Goal: Transaction & Acquisition: Book appointment/travel/reservation

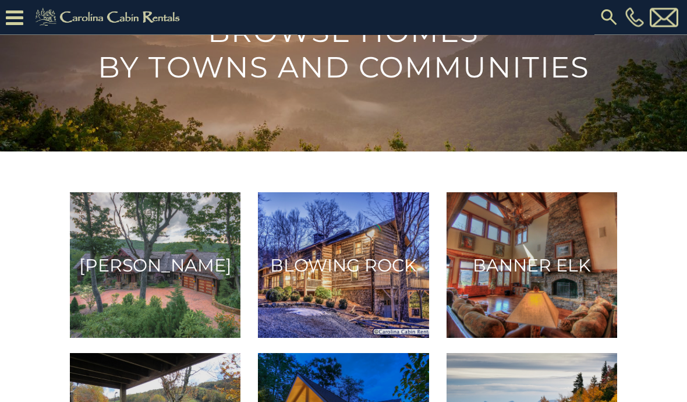
scroll to position [86, 0]
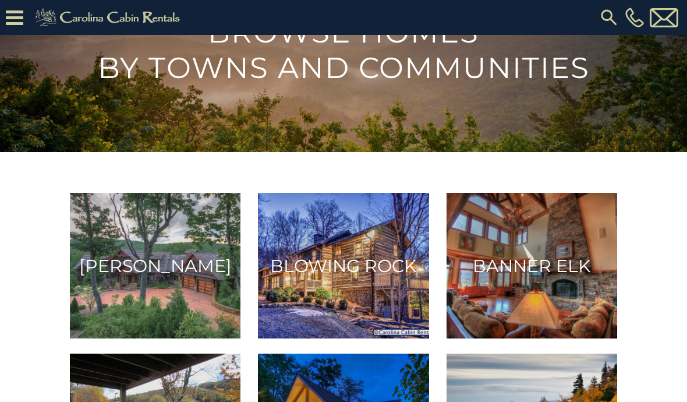
click at [370, 284] on img at bounding box center [343, 266] width 171 height 146
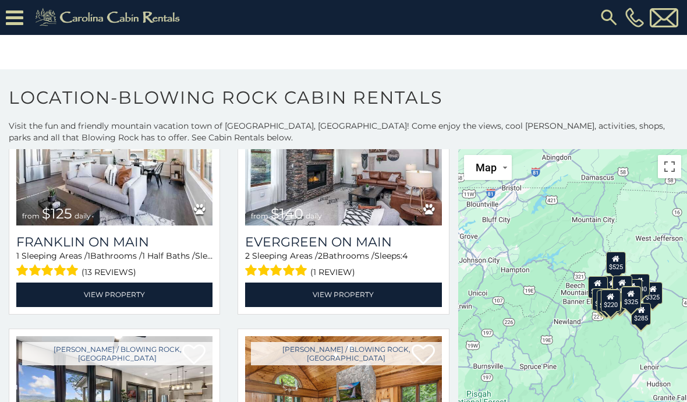
click at [20, 19] on icon at bounding box center [14, 18] width 17 height 20
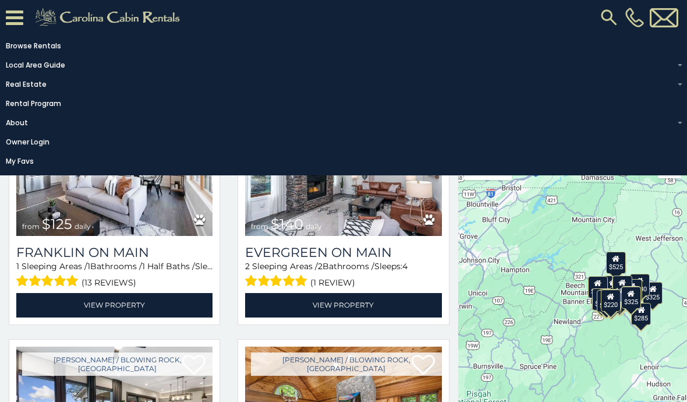
scroll to position [828, 0]
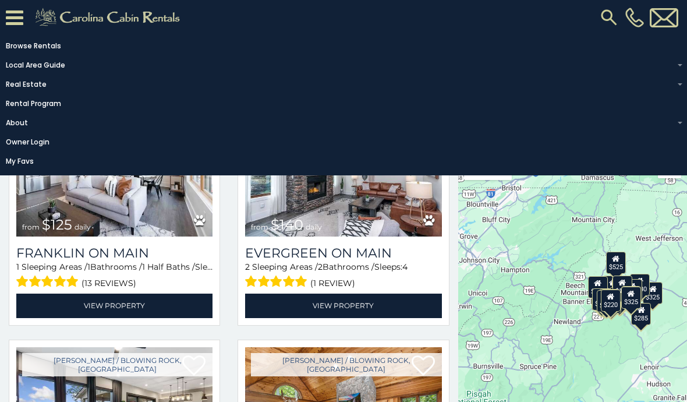
click at [604, 22] on img at bounding box center [608, 17] width 21 height 21
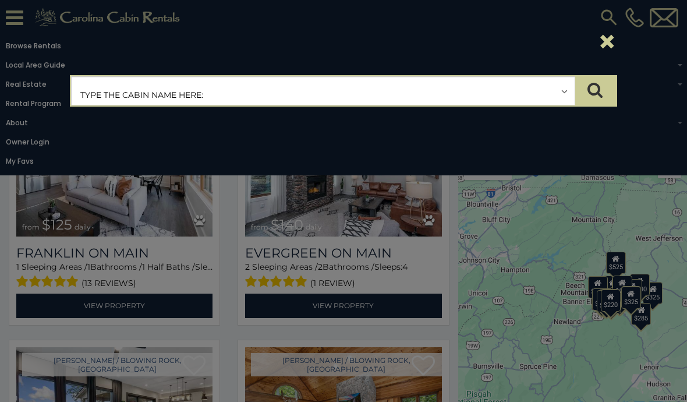
click at [211, 92] on input "text" at bounding box center [323, 91] width 503 height 29
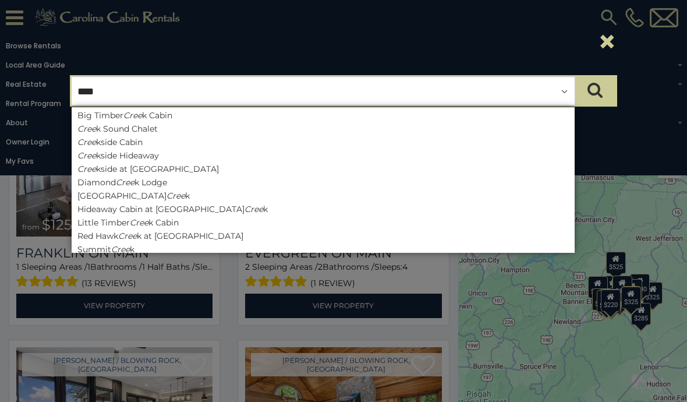
type input "*****"
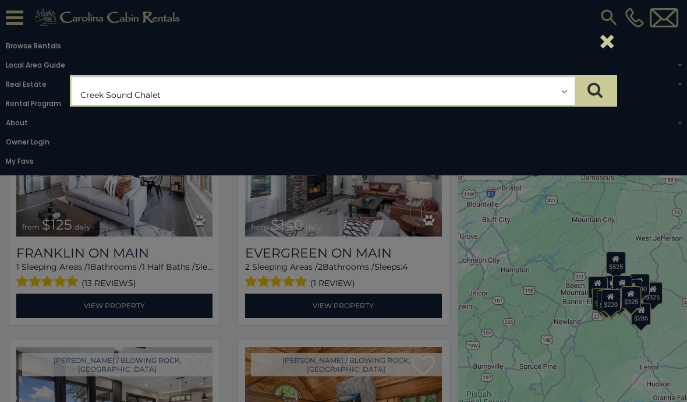
click at [590, 87] on icon "submit" at bounding box center [594, 89] width 15 height 16
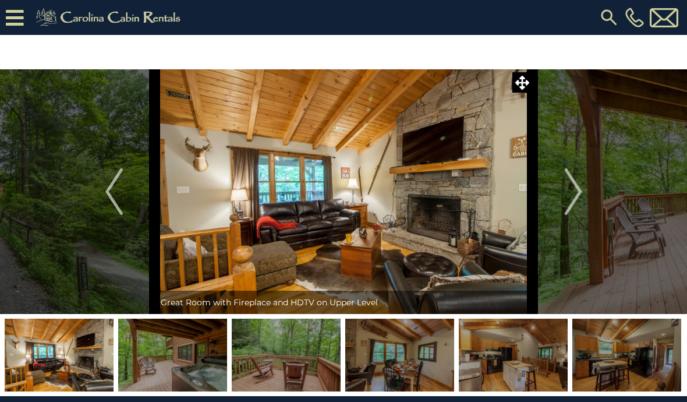
click at [579, 189] on img "Next" at bounding box center [572, 191] width 17 height 47
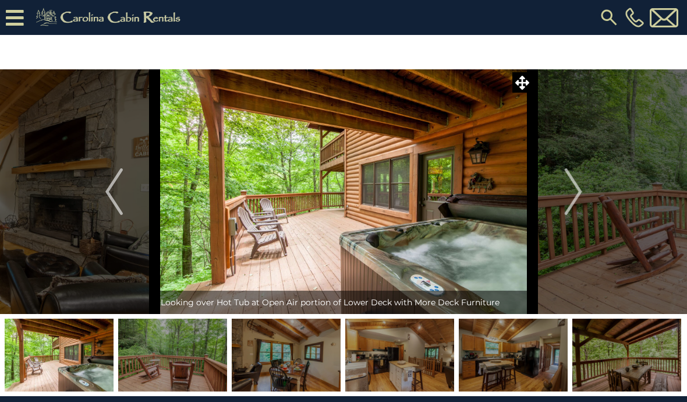
click at [586, 192] on button "Next" at bounding box center [573, 191] width 81 height 244
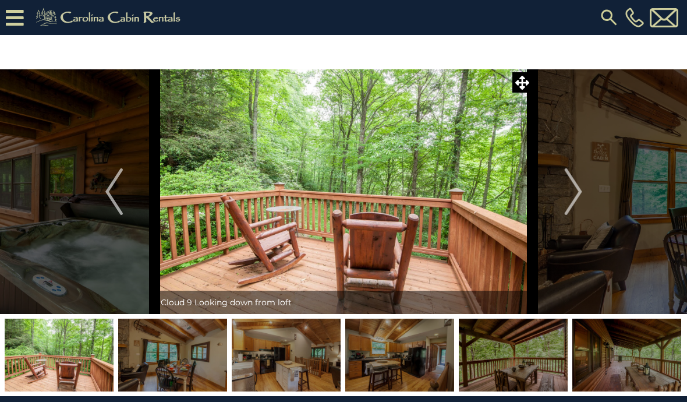
click at [585, 188] on button "Next" at bounding box center [573, 191] width 81 height 244
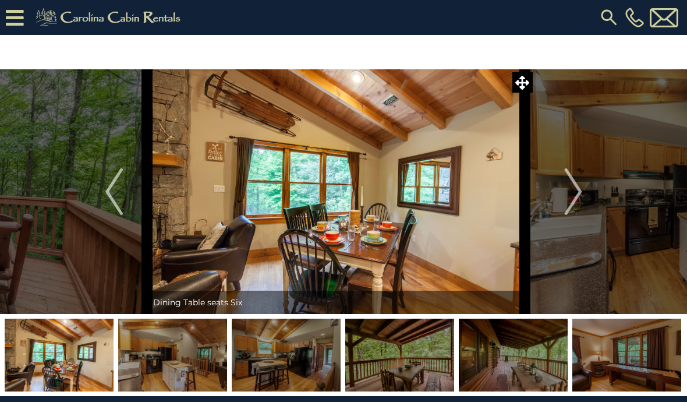
click at [108, 180] on img "Previous" at bounding box center [113, 191] width 17 height 47
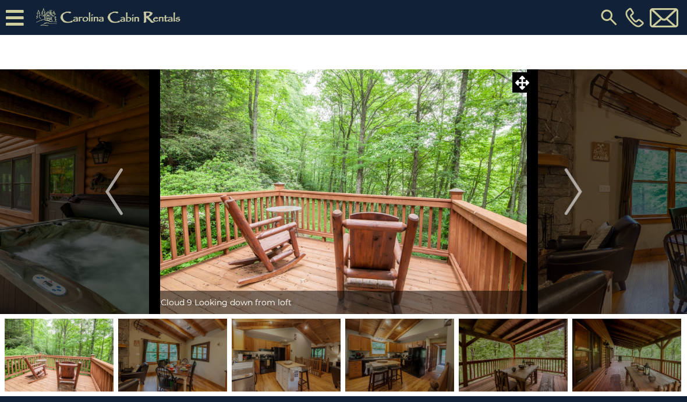
click at [121, 190] on img "Previous" at bounding box center [113, 191] width 17 height 47
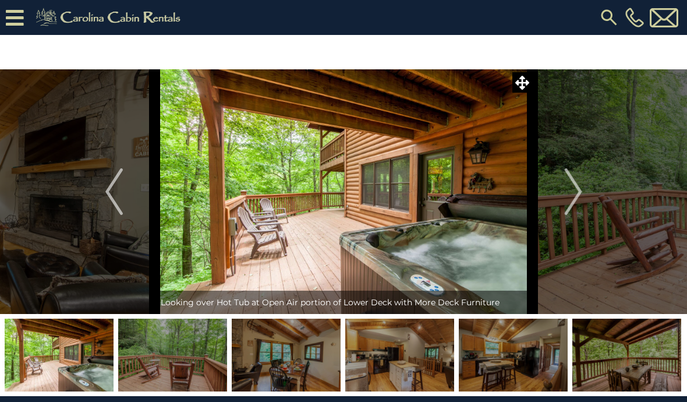
click at [122, 198] on img "Previous" at bounding box center [113, 191] width 17 height 47
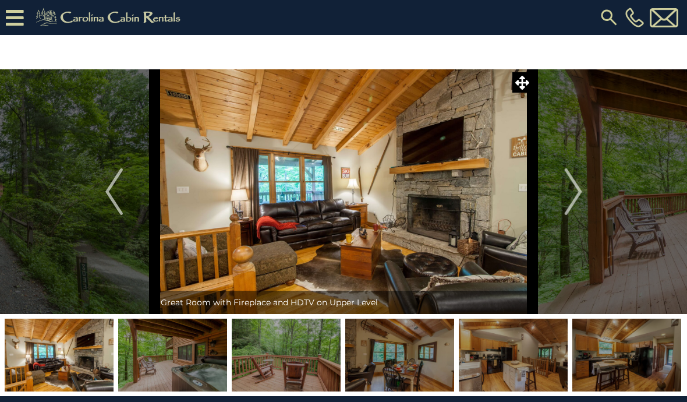
click at [579, 190] on img "Next" at bounding box center [572, 191] width 17 height 47
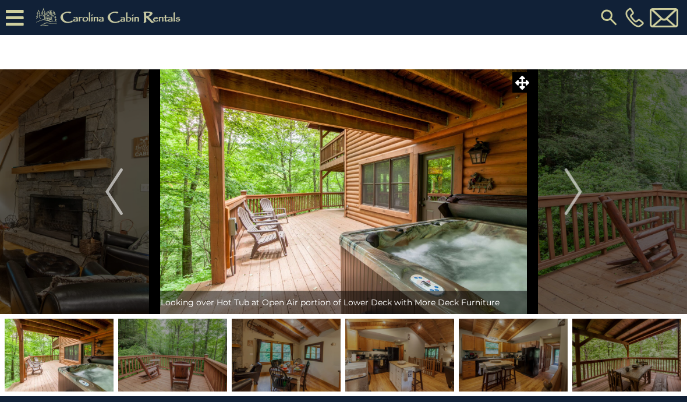
click at [585, 197] on button "Next" at bounding box center [573, 191] width 81 height 244
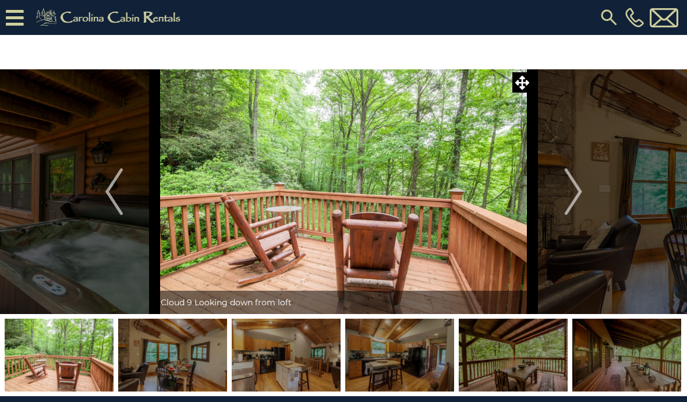
click at [587, 199] on button "Next" at bounding box center [573, 191] width 81 height 244
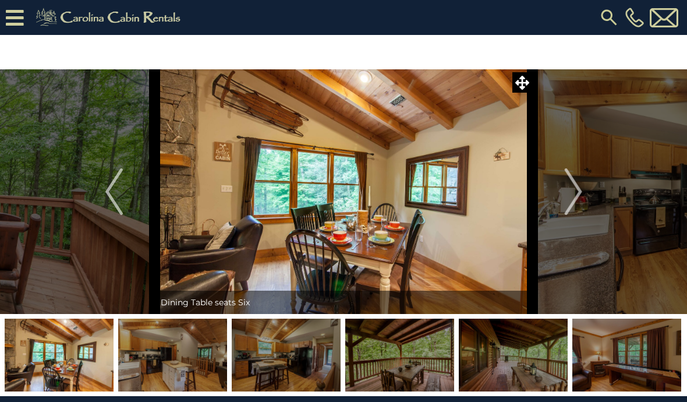
click at [579, 188] on img "Next" at bounding box center [572, 191] width 17 height 47
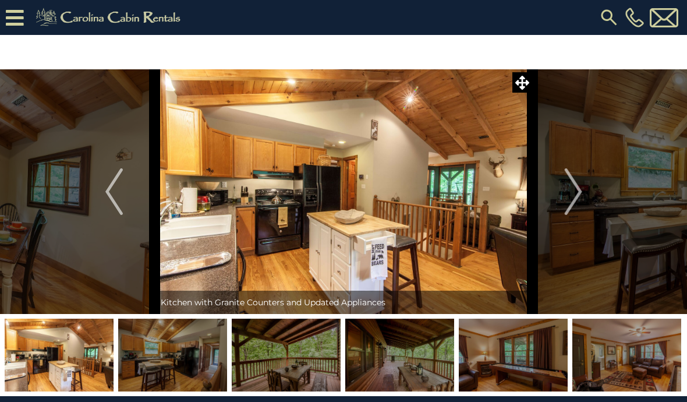
click at [575, 185] on img "Next" at bounding box center [572, 191] width 17 height 47
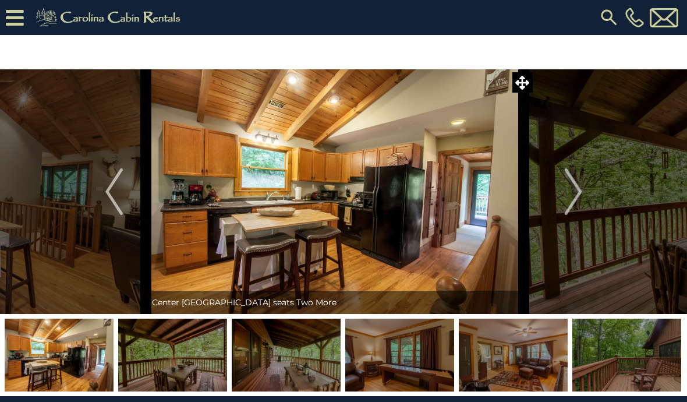
click at [580, 197] on img "Next" at bounding box center [572, 191] width 17 height 47
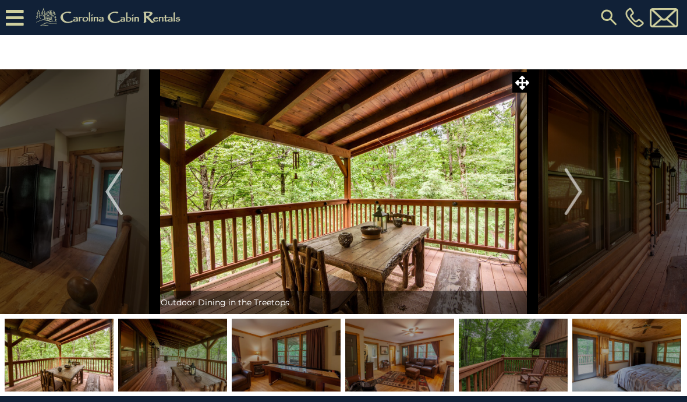
click at [115, 186] on img "Previous" at bounding box center [113, 191] width 17 height 47
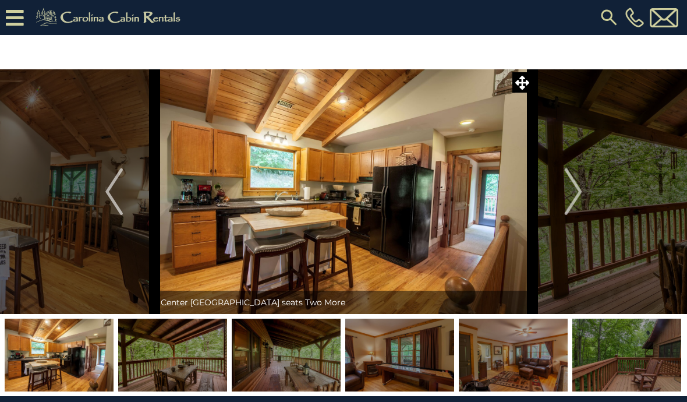
click at [367, 179] on img at bounding box center [344, 191] width 378 height 244
click at [581, 190] on img "Next" at bounding box center [572, 191] width 17 height 47
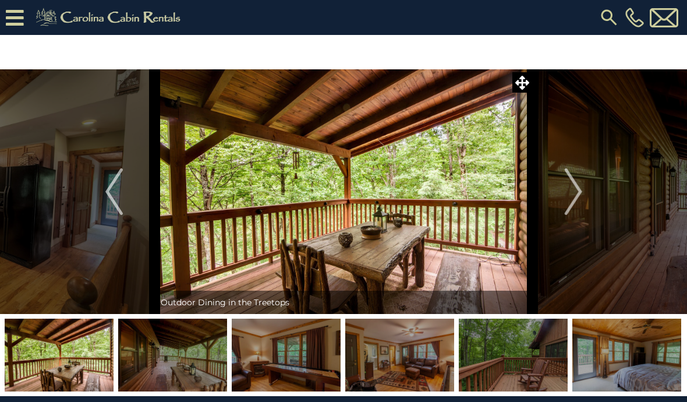
click at [576, 193] on img "Next" at bounding box center [572, 191] width 17 height 47
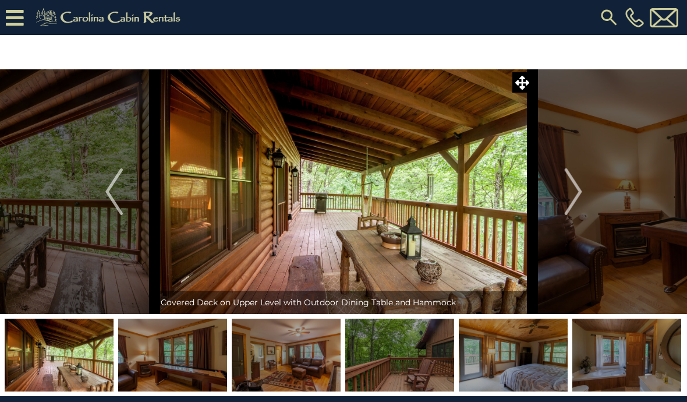
click at [575, 192] on img "Next" at bounding box center [572, 191] width 17 height 47
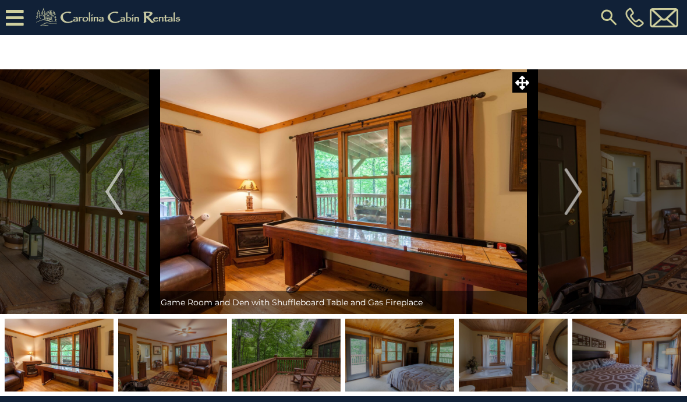
click at [584, 197] on button "Next" at bounding box center [573, 191] width 81 height 244
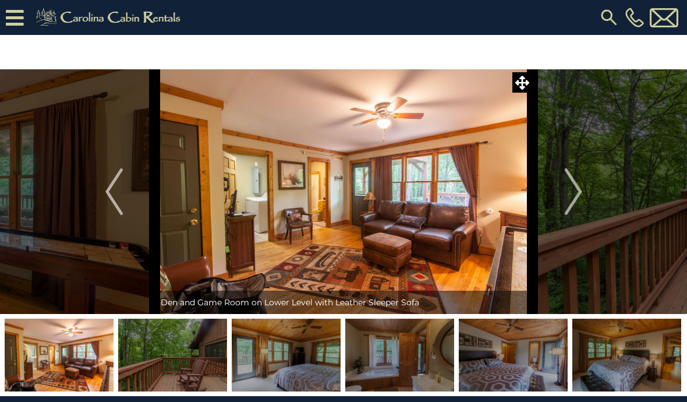
click at [584, 196] on button "Next" at bounding box center [573, 191] width 81 height 244
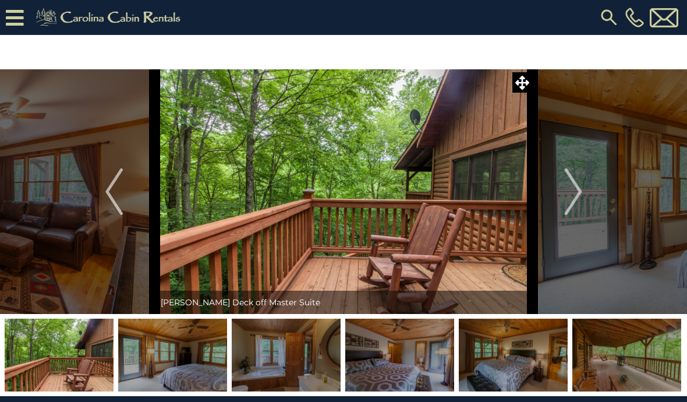
click at [587, 189] on button "Next" at bounding box center [573, 191] width 81 height 244
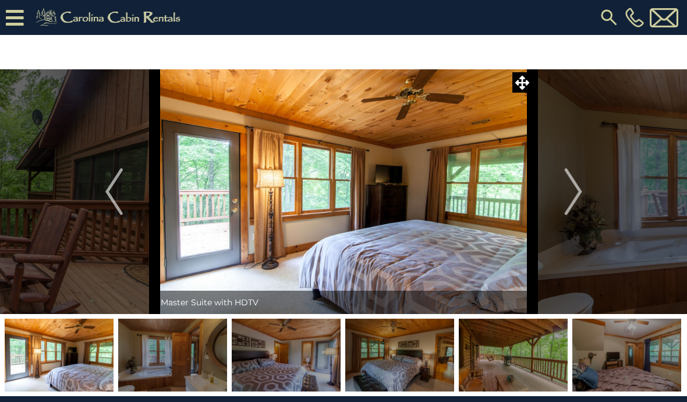
click at [588, 193] on button "Next" at bounding box center [573, 191] width 81 height 244
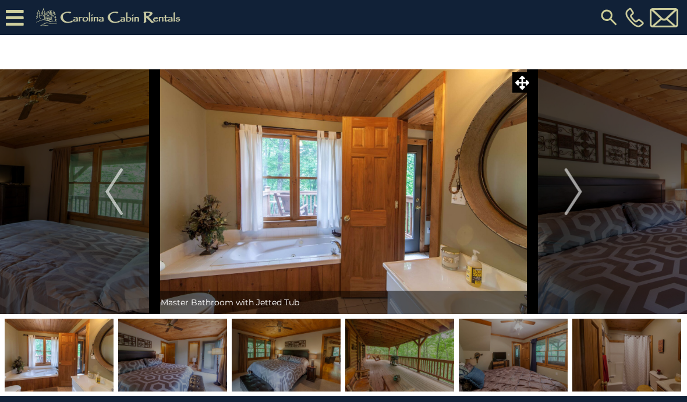
click at [579, 185] on img "Next" at bounding box center [572, 191] width 17 height 47
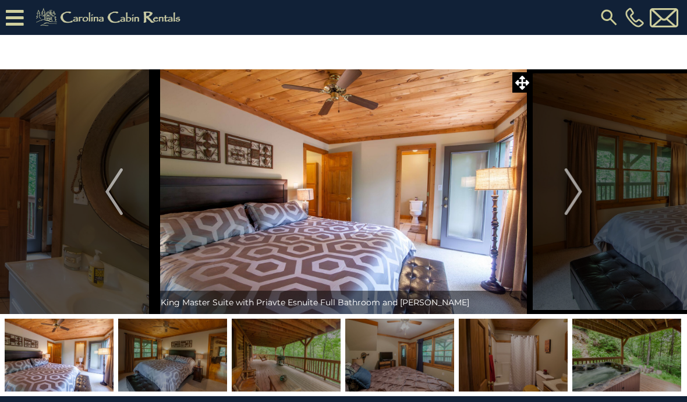
click at [586, 195] on button "Next" at bounding box center [573, 191] width 81 height 244
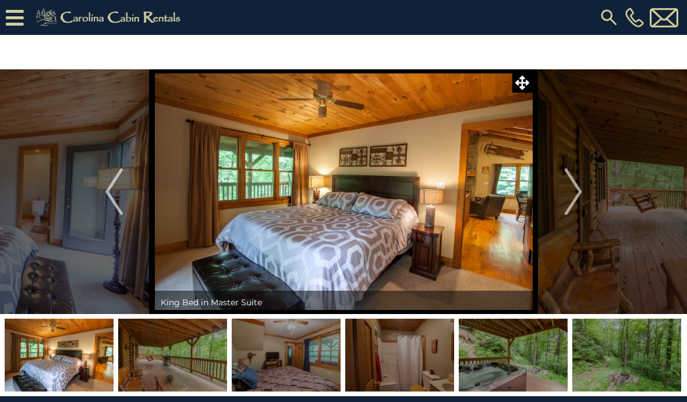
click at [588, 195] on button "Next" at bounding box center [573, 191] width 81 height 244
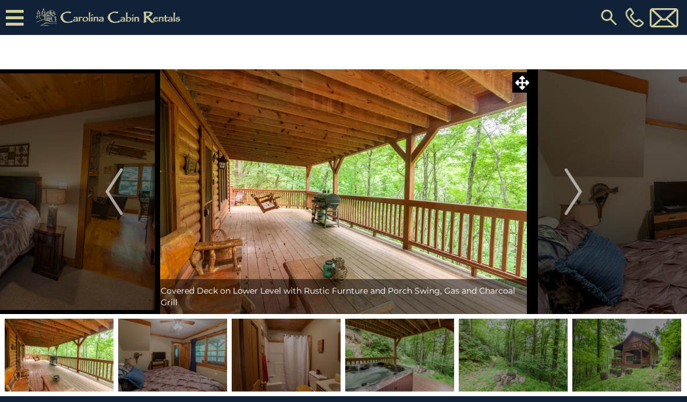
click at [579, 197] on img "Next" at bounding box center [572, 191] width 17 height 47
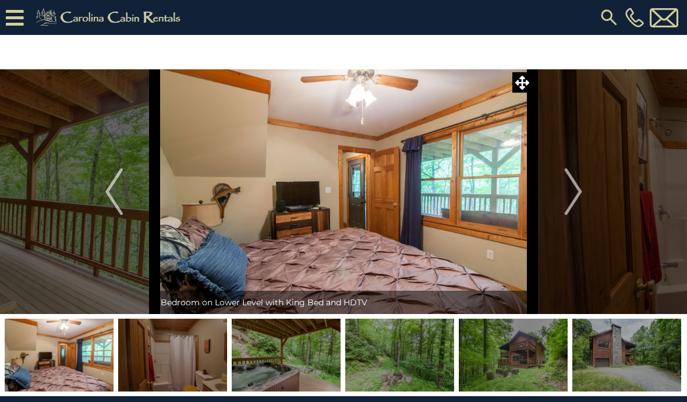
click at [581, 191] on img "Next" at bounding box center [572, 191] width 17 height 47
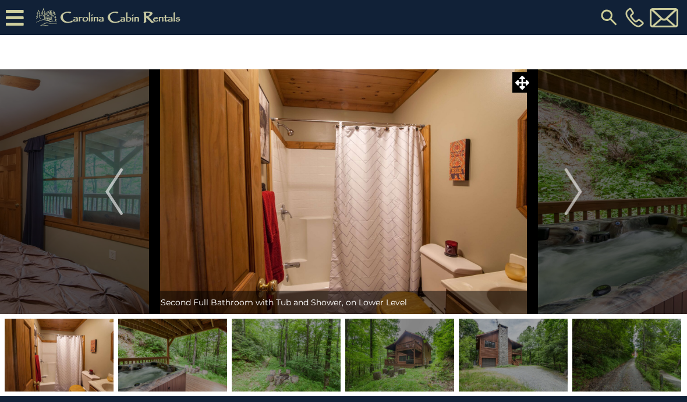
click at [577, 196] on img "Next" at bounding box center [572, 191] width 17 height 47
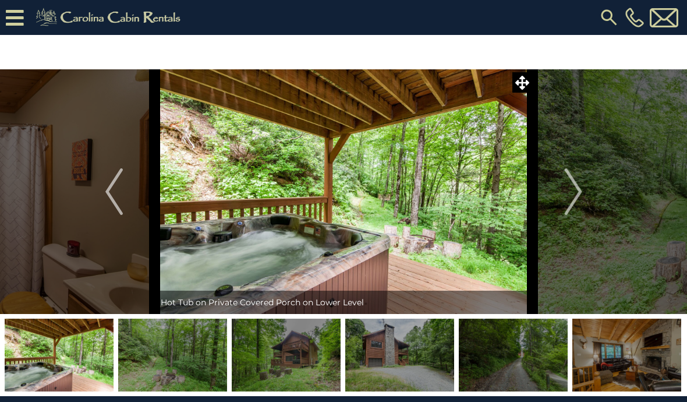
click at [575, 190] on img "Next" at bounding box center [572, 191] width 17 height 47
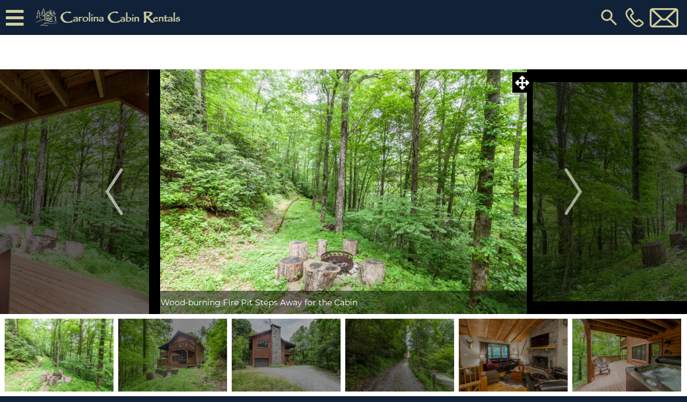
click at [575, 187] on img "Next" at bounding box center [572, 191] width 17 height 47
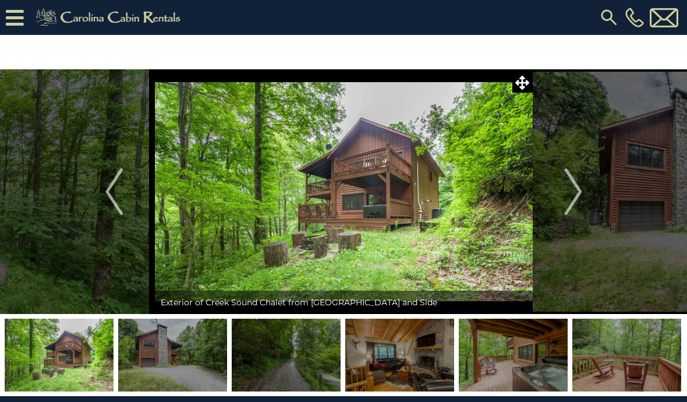
click at [586, 199] on button "Next" at bounding box center [573, 191] width 81 height 244
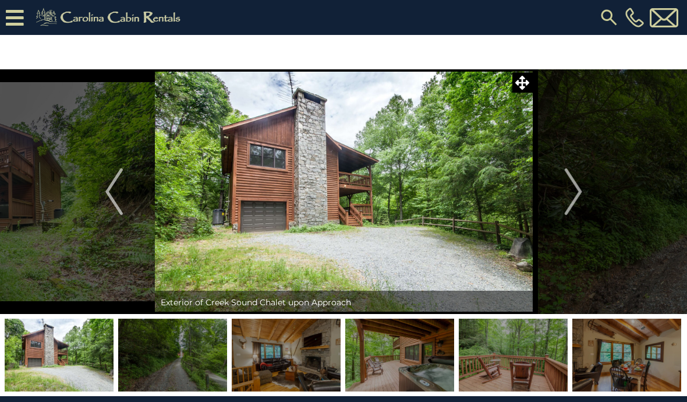
click at [584, 198] on button "Next" at bounding box center [573, 191] width 81 height 244
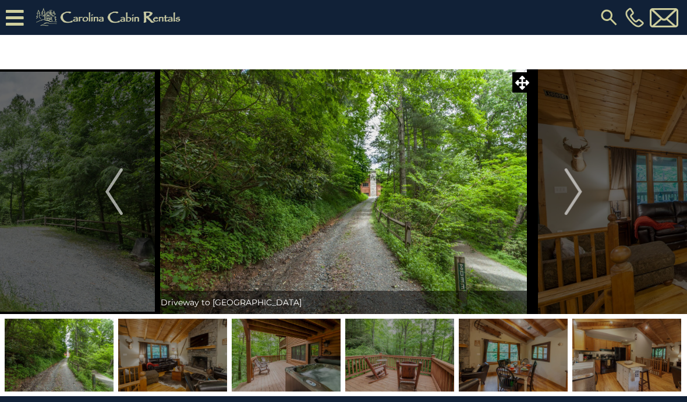
click at [589, 205] on button "Next" at bounding box center [573, 191] width 81 height 244
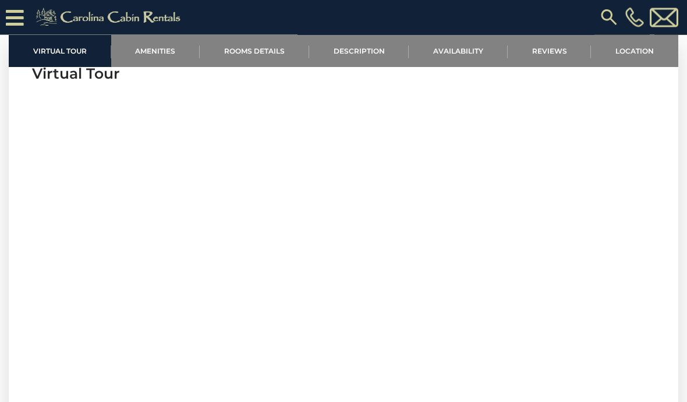
scroll to position [467, 0]
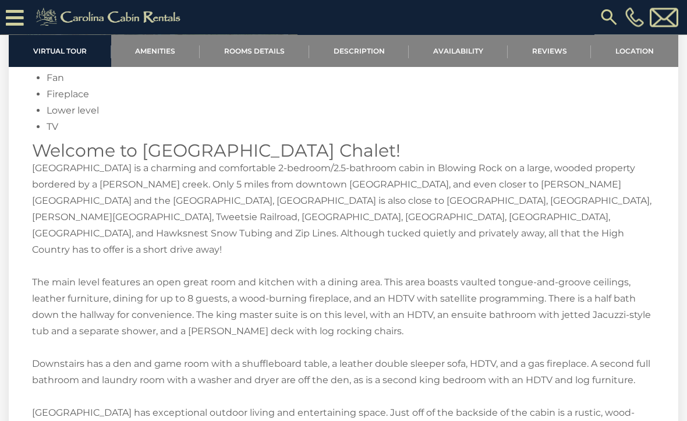
scroll to position [1624, 0]
click at [563, 318] on div "Additional Room Details Game Room/Den Sleeper Sofa (Double or Queen) Shared Ful…" at bounding box center [343, 351] width 623 height 726
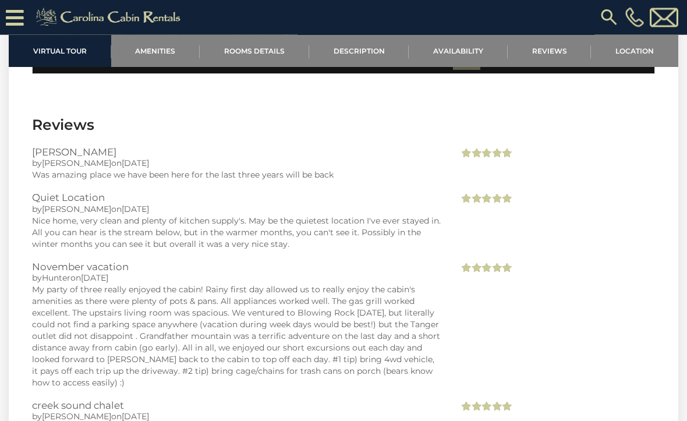
scroll to position [2479, 0]
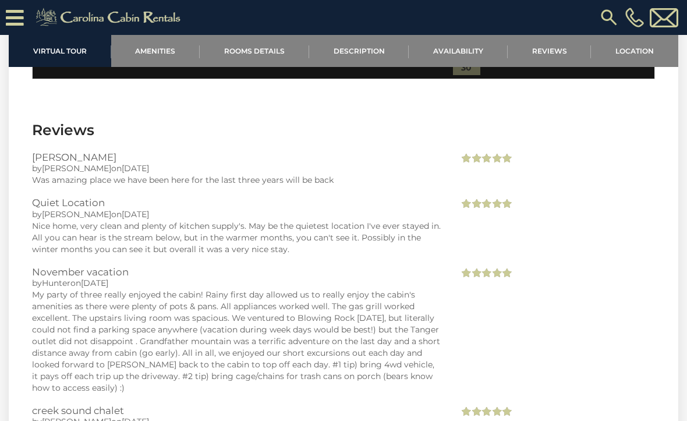
click at [123, 328] on div "My party of three really enjoyed the cabin! Rainy first day allowed us to reall…" at bounding box center [236, 341] width 409 height 105
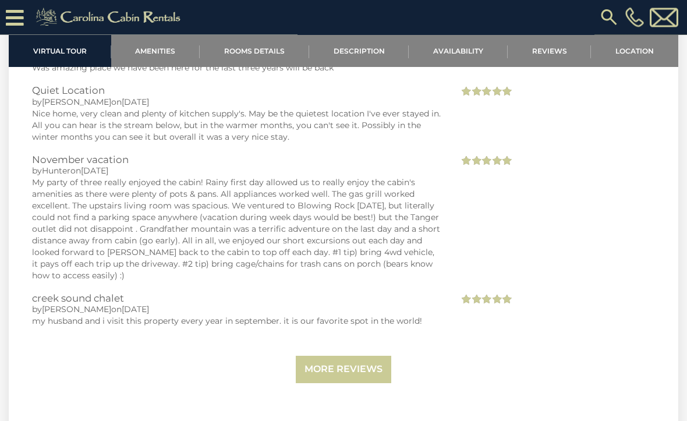
scroll to position [2594, 0]
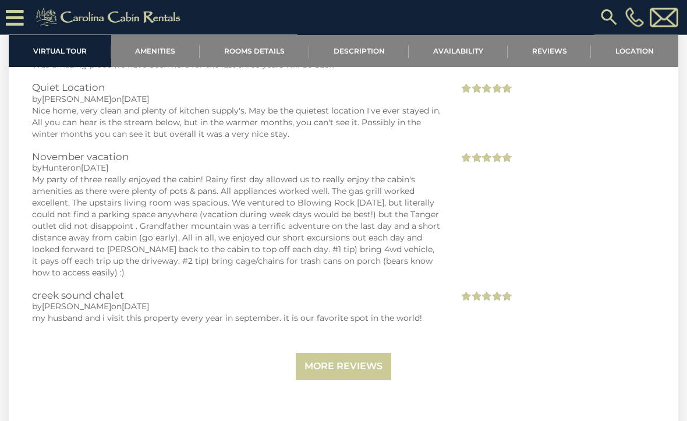
click at [343, 353] on link "More Reviews" at bounding box center [343, 366] width 95 height 27
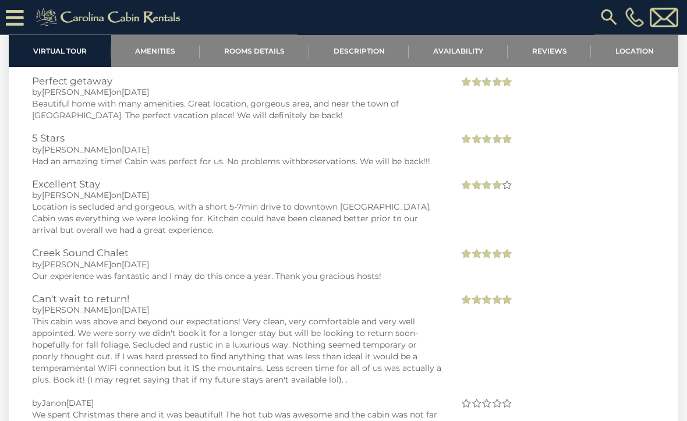
scroll to position [3511, 0]
click at [334, 269] on div "Our experience was fantastic and I may do this once a year. Thank you gracious …" at bounding box center [236, 275] width 409 height 12
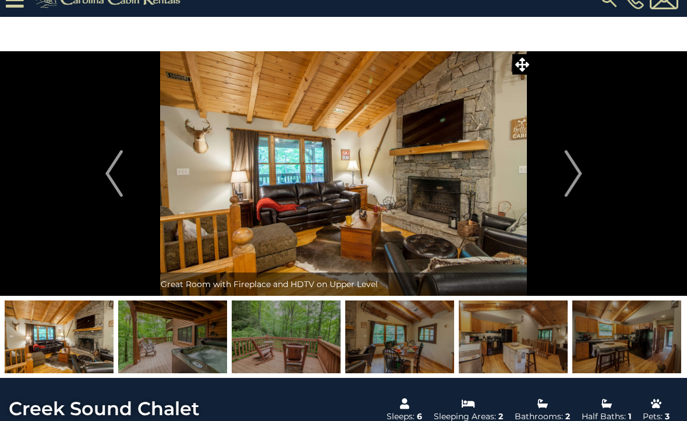
scroll to position [0, 0]
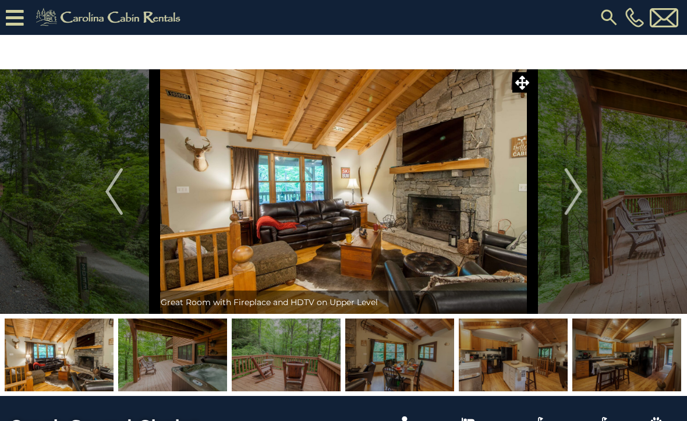
click at [578, 193] on img "Next" at bounding box center [572, 191] width 17 height 47
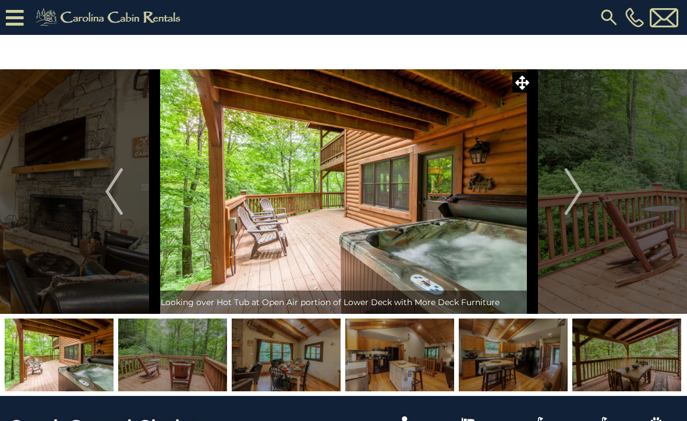
click at [569, 190] on img "Next" at bounding box center [572, 191] width 17 height 47
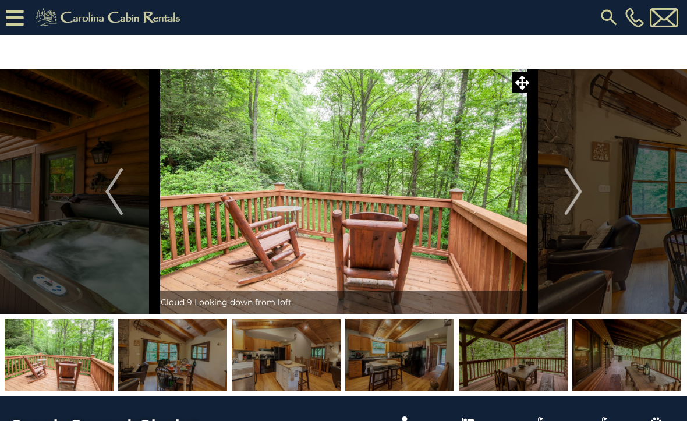
click at [574, 189] on img "Next" at bounding box center [572, 191] width 17 height 47
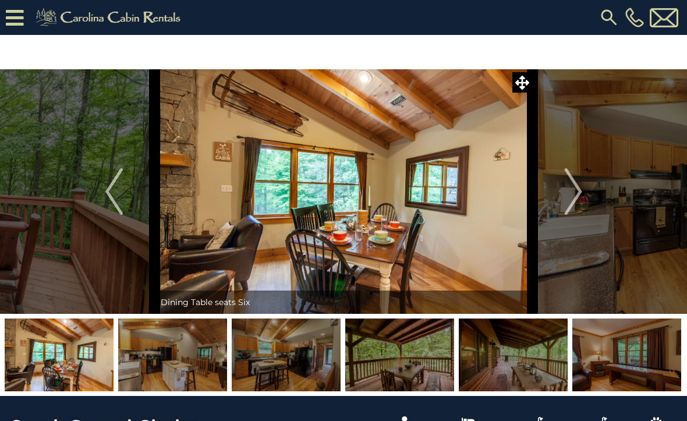
click at [573, 190] on img "Next" at bounding box center [572, 191] width 17 height 47
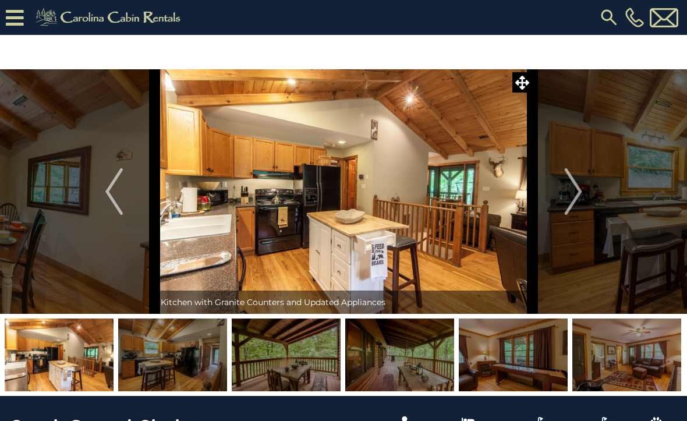
click at [580, 194] on img "Next" at bounding box center [572, 191] width 17 height 47
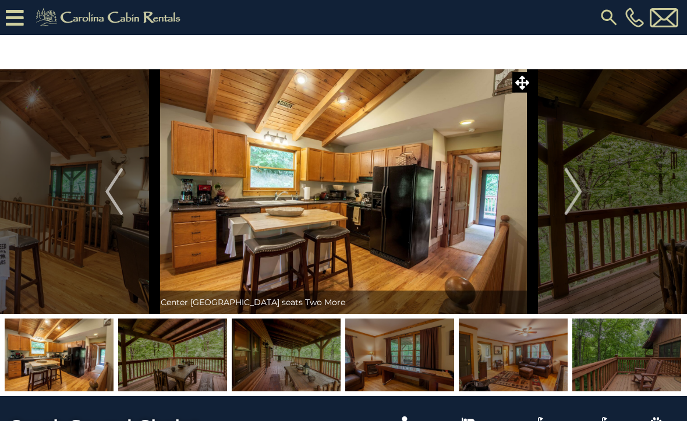
click at [310, 360] on img at bounding box center [286, 354] width 109 height 73
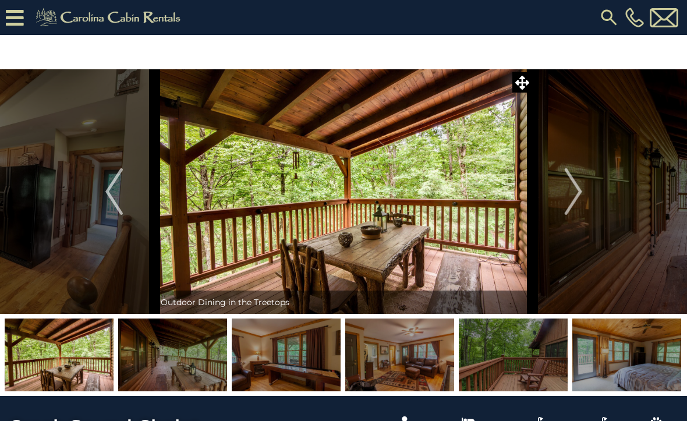
click at [189, 356] on img at bounding box center [172, 354] width 109 height 73
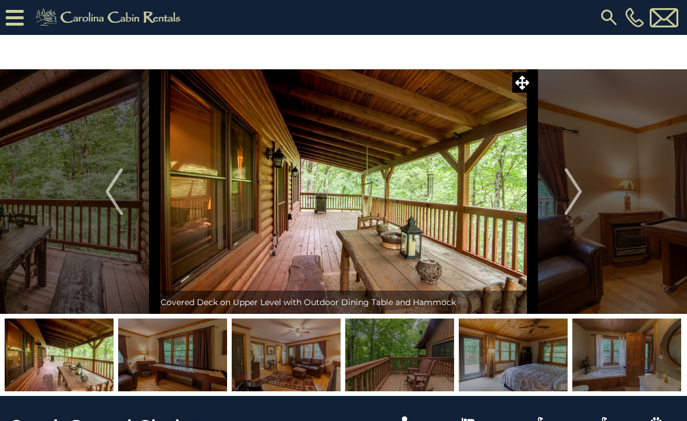
click at [579, 200] on img "Next" at bounding box center [572, 191] width 17 height 47
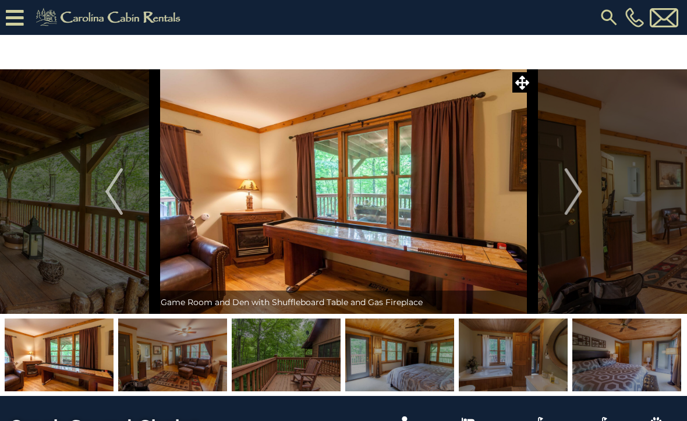
click at [577, 191] on img "Next" at bounding box center [572, 191] width 17 height 47
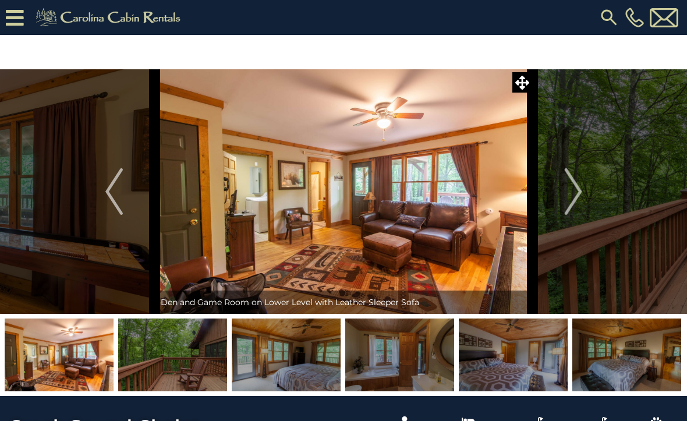
click at [594, 188] on button "Next" at bounding box center [573, 191] width 81 height 244
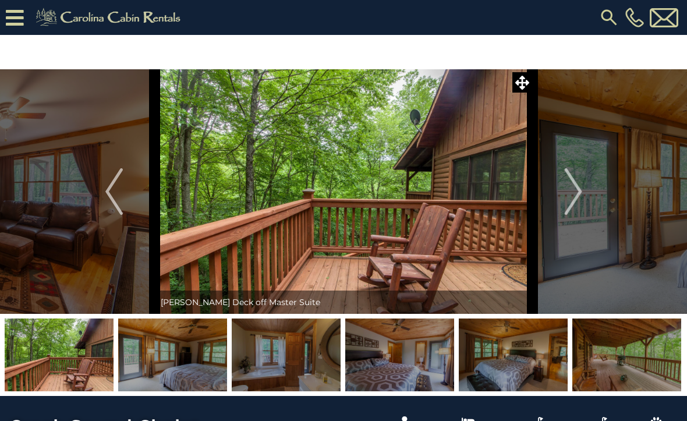
click at [573, 191] on img "Next" at bounding box center [572, 191] width 17 height 47
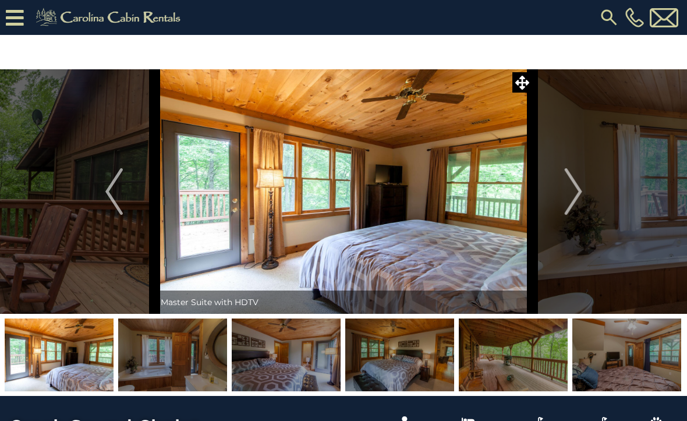
click at [572, 188] on img "Next" at bounding box center [572, 191] width 17 height 47
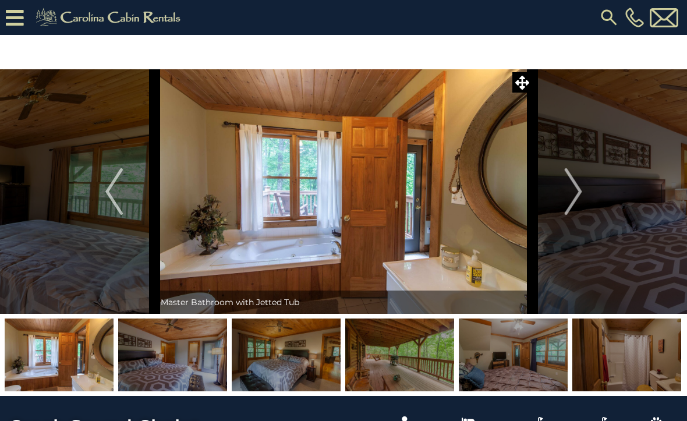
click at [569, 196] on img "Next" at bounding box center [572, 191] width 17 height 47
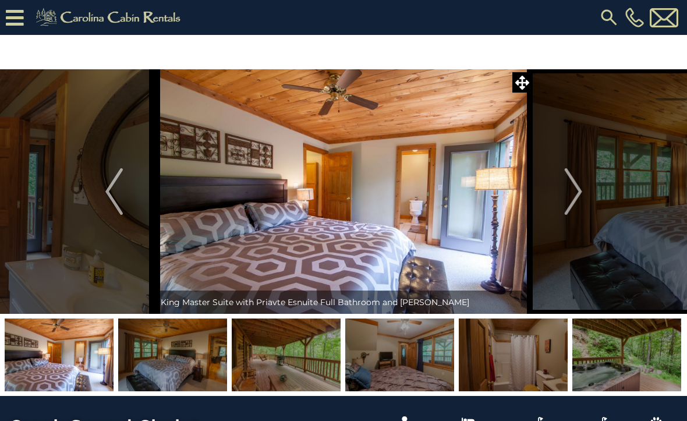
click at [571, 195] on img "Next" at bounding box center [572, 191] width 17 height 47
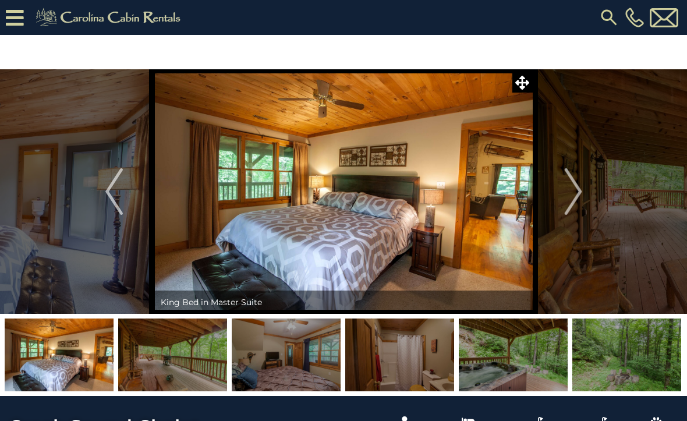
click at [576, 194] on img "Next" at bounding box center [572, 191] width 17 height 47
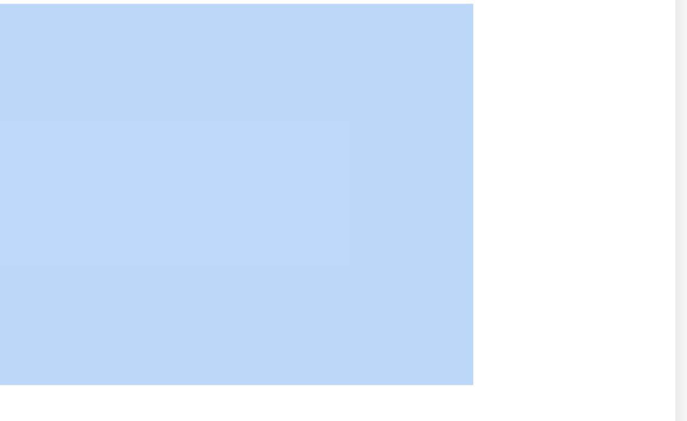
scroll to position [483, 0]
